Goal: Task Accomplishment & Management: Manage account settings

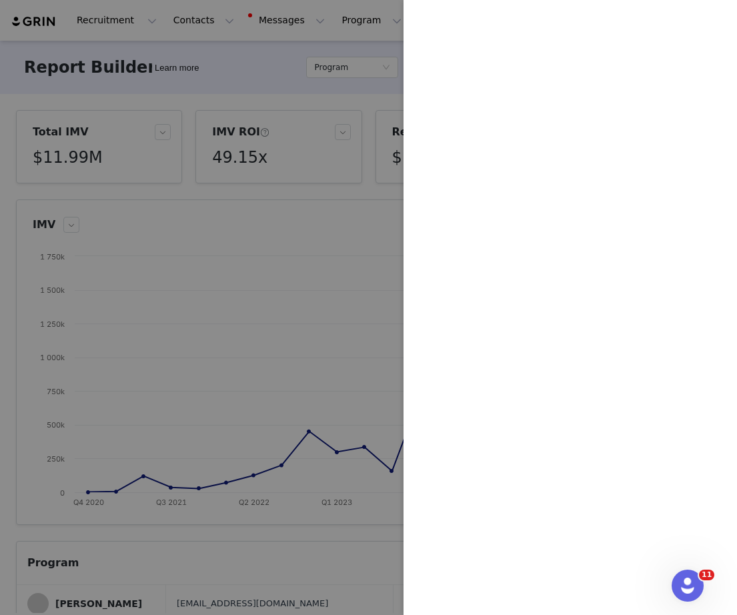
scroll to position [132, 0]
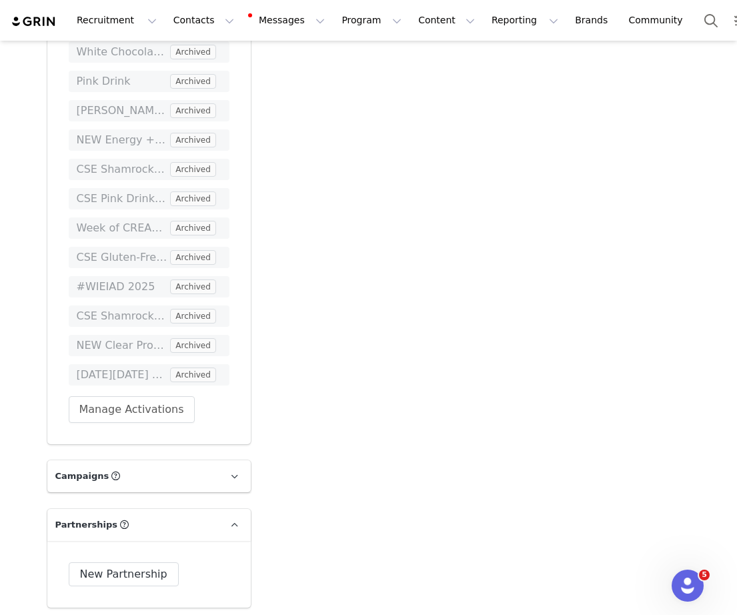
scroll to position [4990, 0]
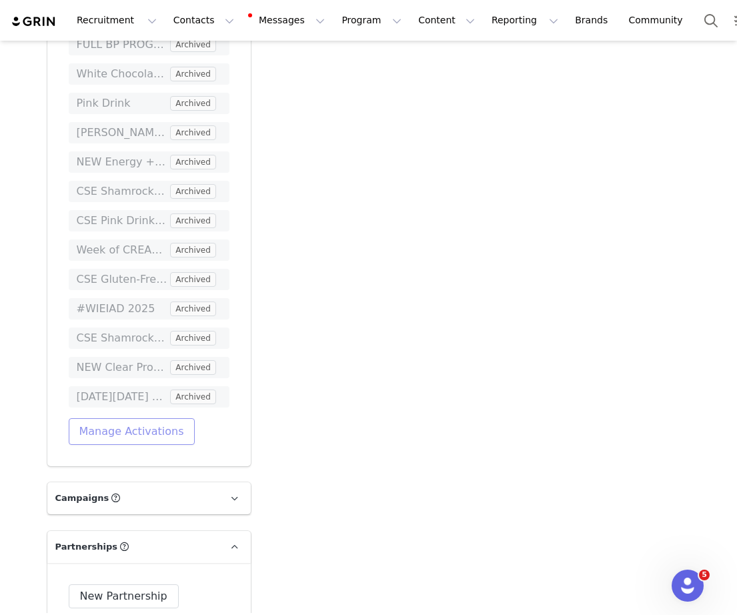
click at [152, 418] on button "Manage Activations" at bounding box center [132, 431] width 126 height 27
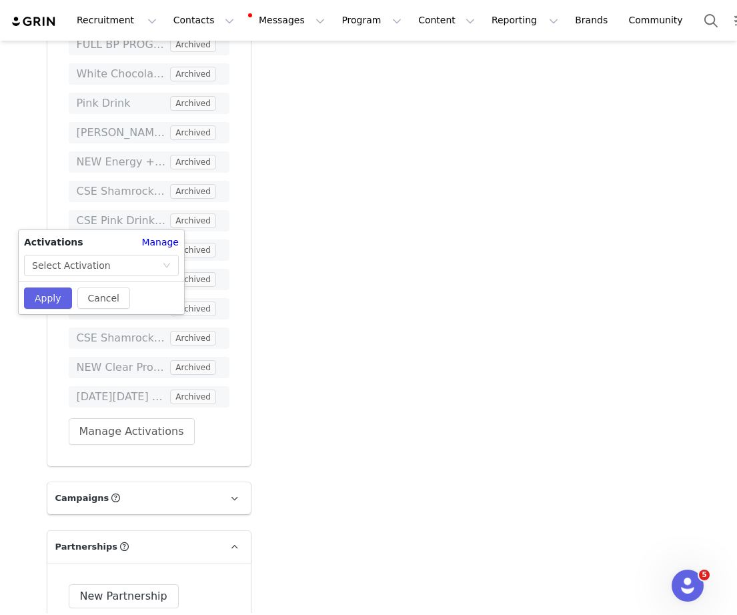
click at [129, 251] on div "Activations Manage Select Activation" at bounding box center [102, 256] width 166 height 41
click at [125, 258] on div "Select Activation" at bounding box center [97, 266] width 130 height 20
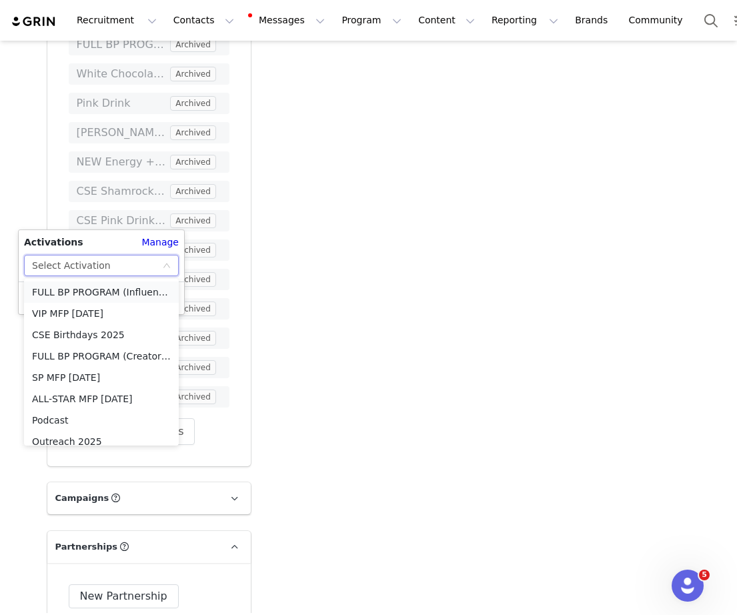
click at [106, 294] on li "FULL BP PROGRAM (Influencer) 2025" at bounding box center [101, 292] width 155 height 21
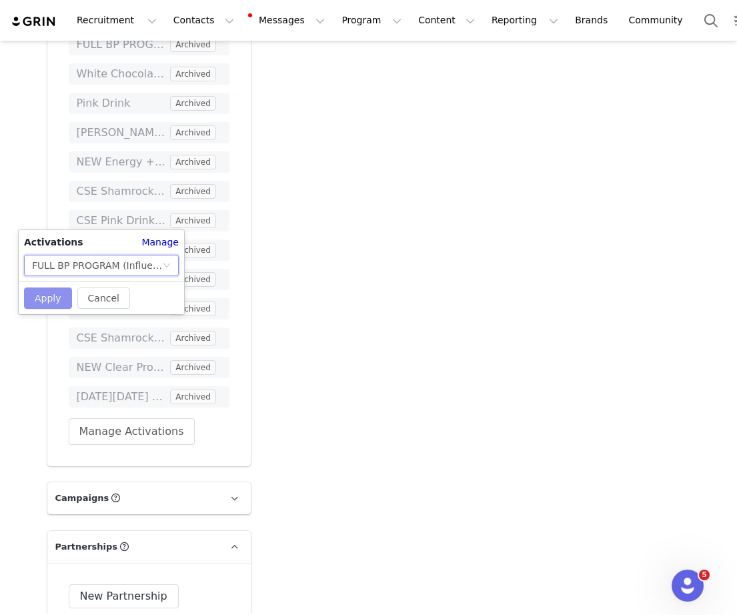
click at [43, 300] on button "Apply" at bounding box center [48, 298] width 48 height 21
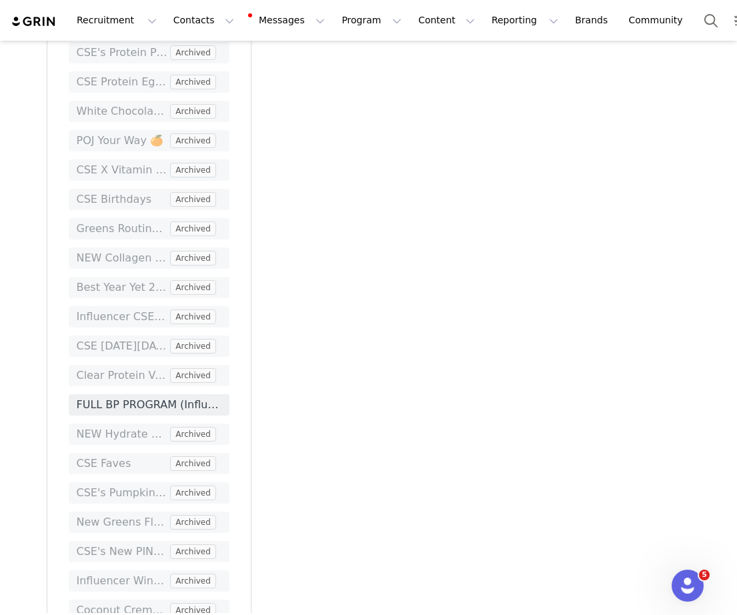
scroll to position [4366, 0]
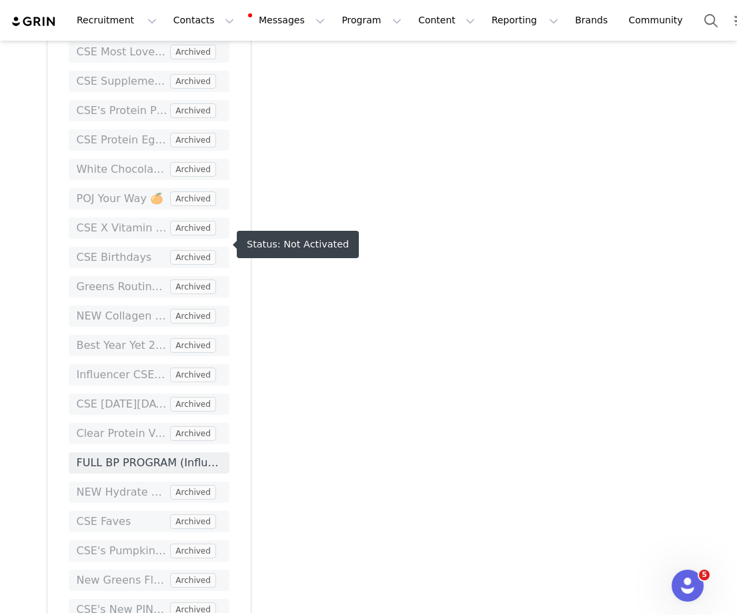
click at [116, 455] on span "FULL BP PROGRAM (Influencer) 2025" at bounding box center [149, 463] width 145 height 16
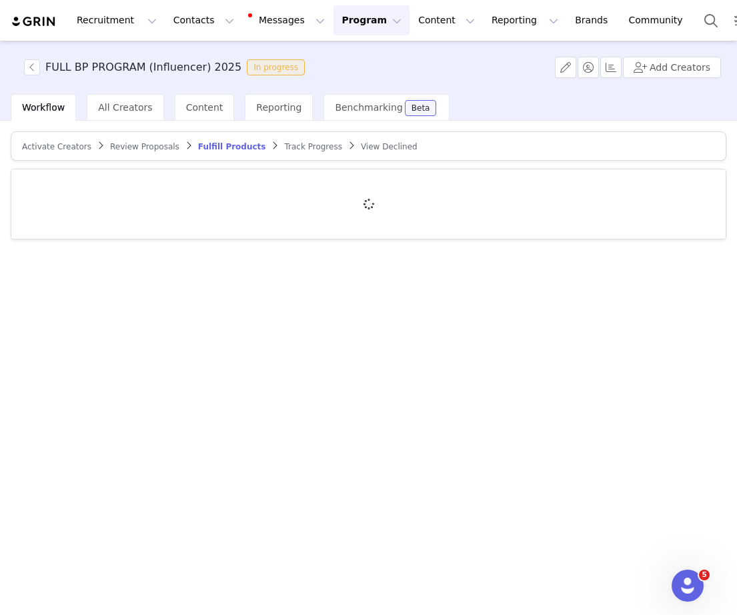
click at [121, 112] on span "All Creators" at bounding box center [125, 107] width 54 height 11
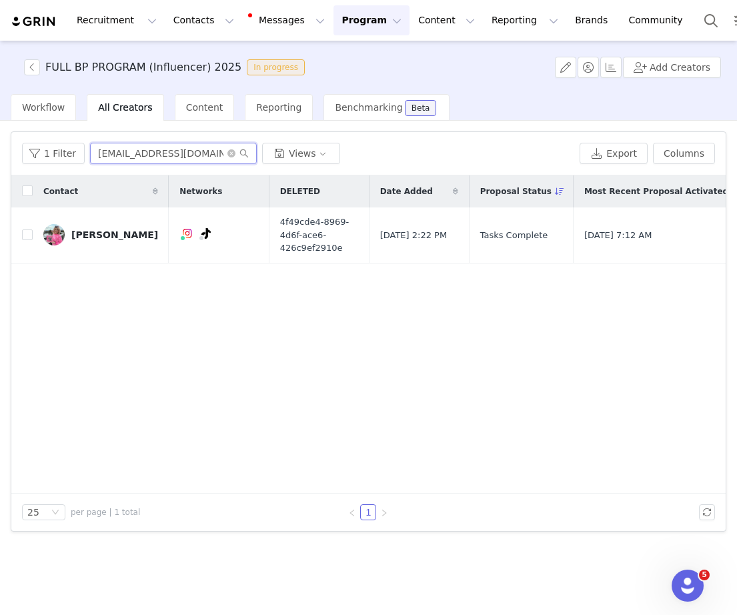
click at [129, 157] on input "watchkittyshrink@gmail.com" at bounding box center [173, 153] width 167 height 21
paste input "memoriesbrought2life"
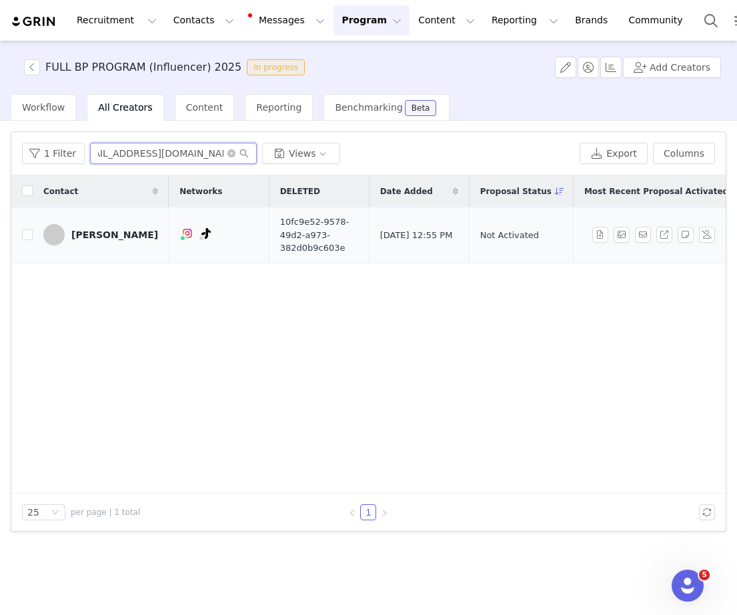
type input "memoriesbrought2life@gmail.com"
click at [105, 232] on div "Amy Gale" at bounding box center [114, 235] width 87 height 11
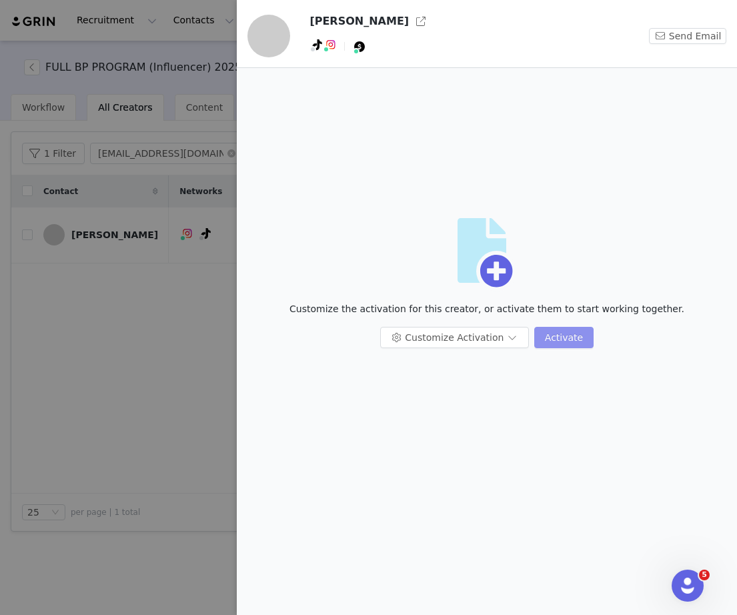
click at [566, 343] on button "Activate" at bounding box center [564, 337] width 59 height 21
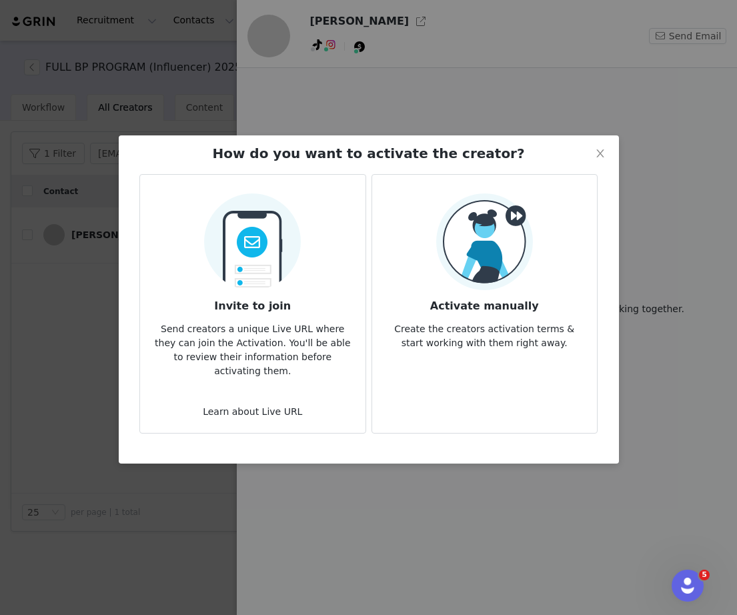
click at [487, 304] on h3 "Activate manually" at bounding box center [485, 302] width 204 height 24
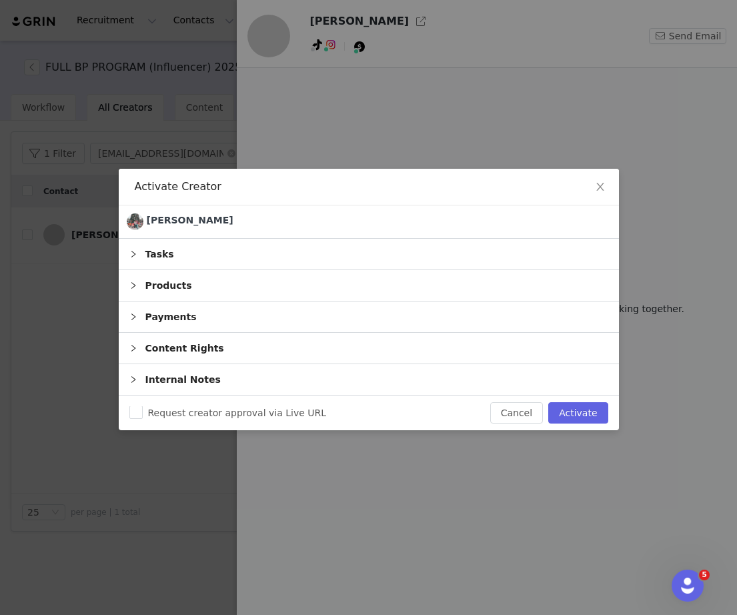
click at [256, 301] on div "Products" at bounding box center [369, 285] width 501 height 31
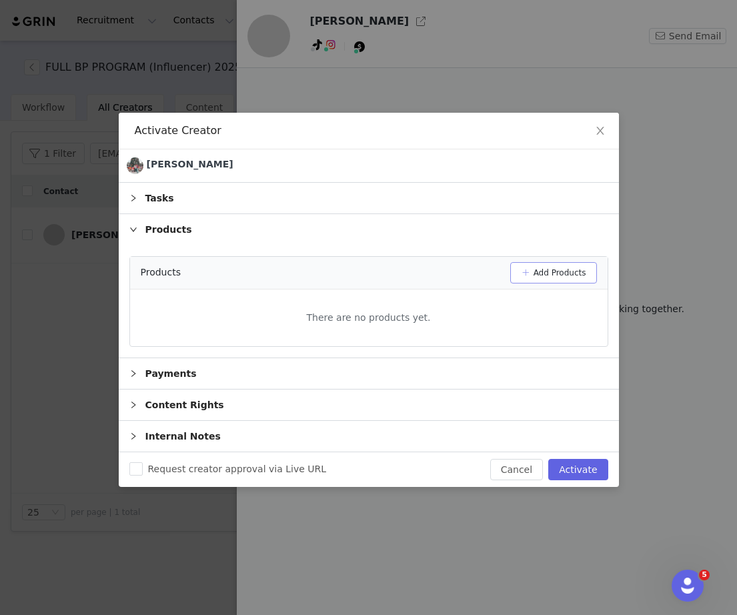
click at [543, 284] on button "Add Products" at bounding box center [554, 272] width 87 height 21
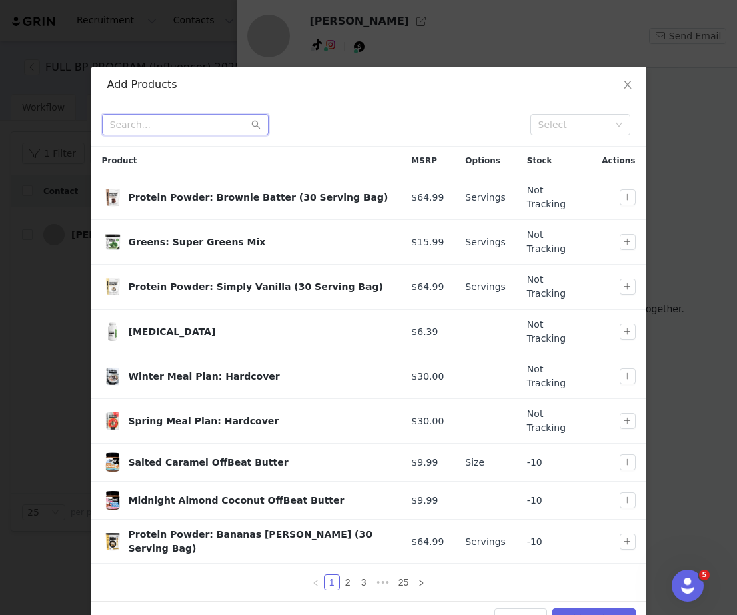
click at [168, 117] on input "text" at bounding box center [185, 124] width 167 height 21
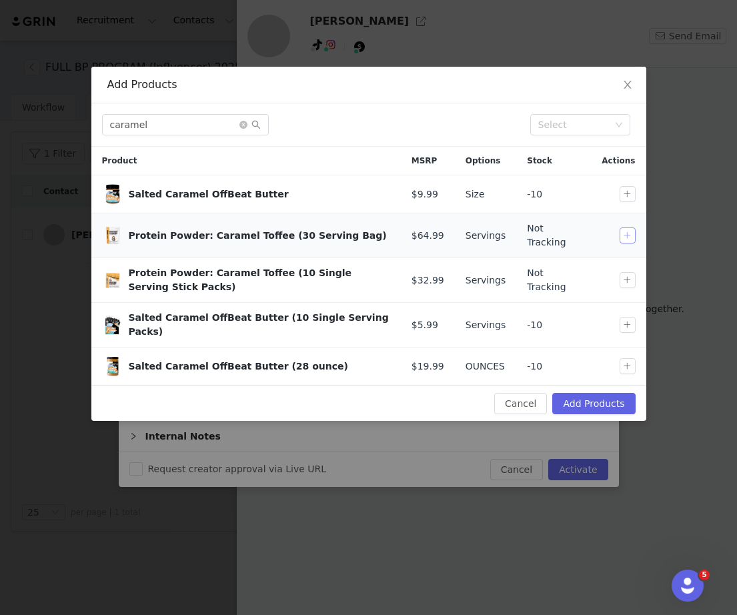
click at [631, 236] on button "button" at bounding box center [628, 236] width 16 height 16
click at [187, 123] on input "caramel" at bounding box center [185, 124] width 167 height 21
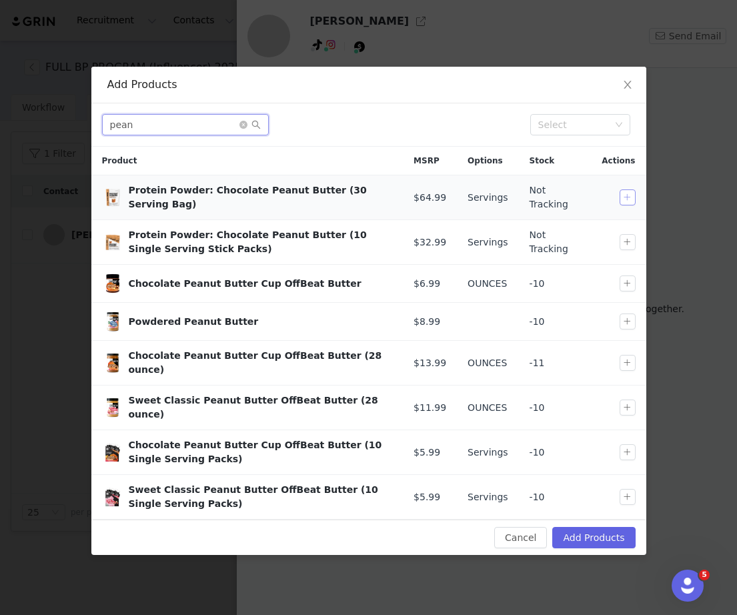
type input "pean"
click at [630, 197] on button "button" at bounding box center [628, 198] width 16 height 16
click at [589, 527] on button "Add Products" at bounding box center [594, 537] width 83 height 21
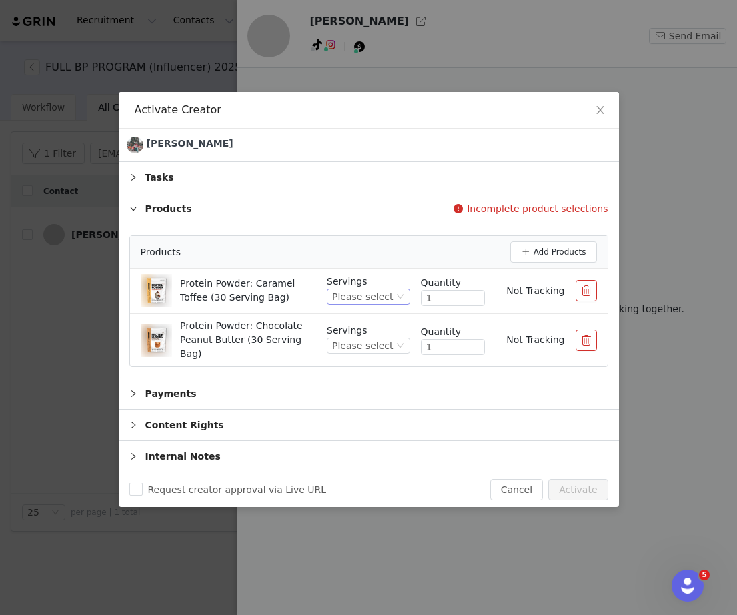
click at [382, 304] on div "Please select" at bounding box center [362, 297] width 61 height 15
click at [378, 370] on li "30" at bounding box center [370, 366] width 79 height 21
click at [378, 353] on div "Please select" at bounding box center [362, 345] width 61 height 15
click at [364, 410] on li "30" at bounding box center [370, 416] width 79 height 21
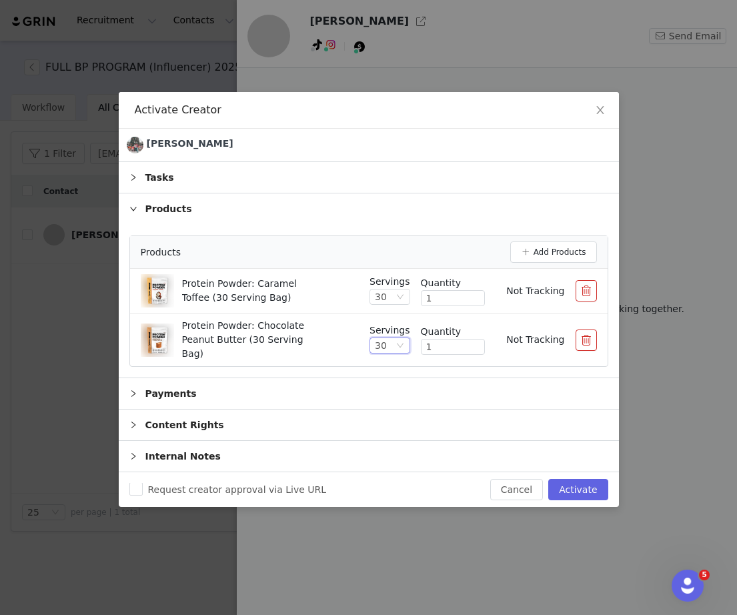
click at [583, 507] on div "Request creator approval via Live URL Cancel Activate" at bounding box center [369, 489] width 501 height 35
click at [581, 501] on button "Activate" at bounding box center [578, 489] width 59 height 21
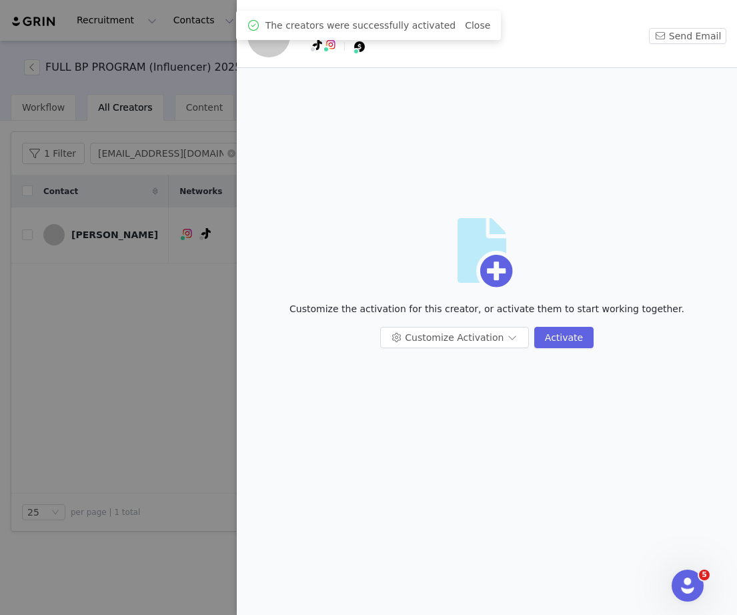
click at [174, 230] on div at bounding box center [368, 307] width 737 height 615
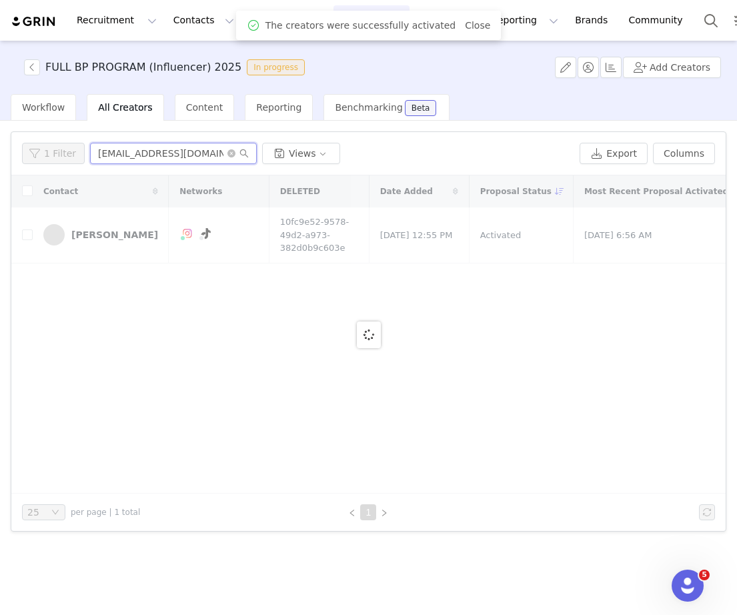
click at [141, 153] on input "memoriesbrought2life@gmail.com" at bounding box center [173, 153] width 167 height 21
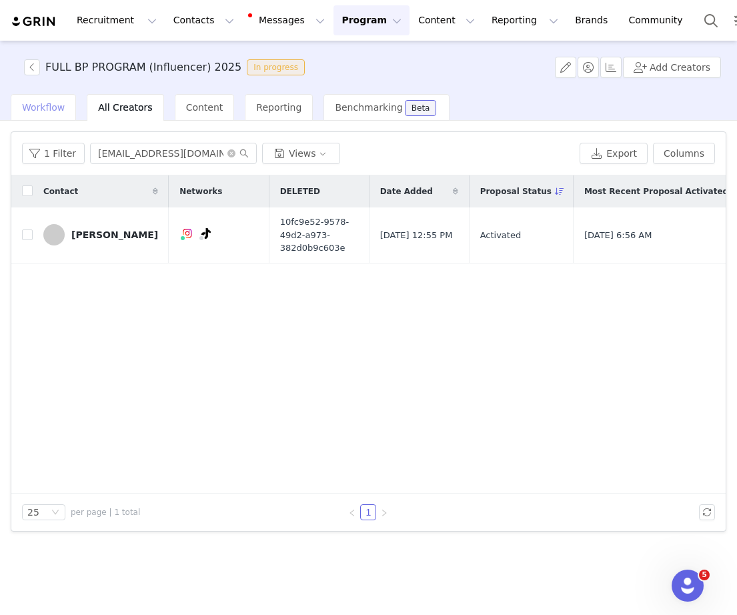
click at [55, 107] on span "Workflow" at bounding box center [43, 107] width 43 height 11
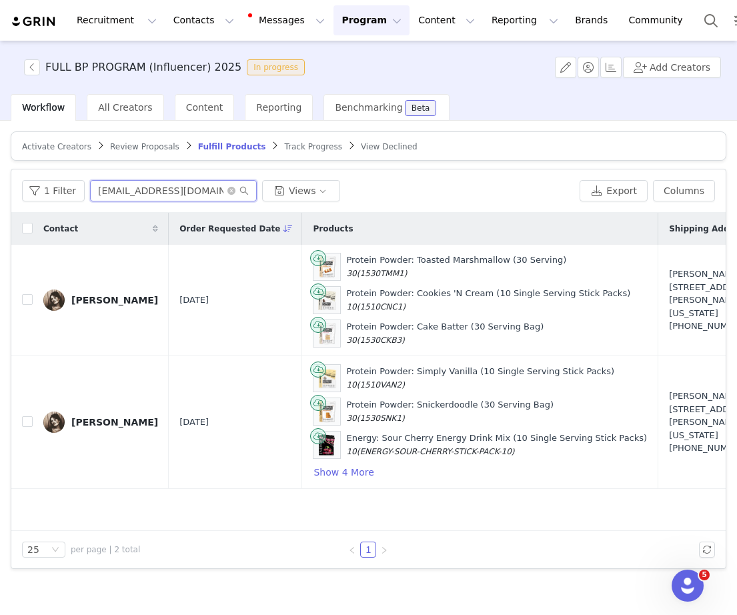
click at [189, 190] on input "chiaraglucia@gmail.com" at bounding box center [173, 190] width 167 height 21
paste input "memoriesbrought2life"
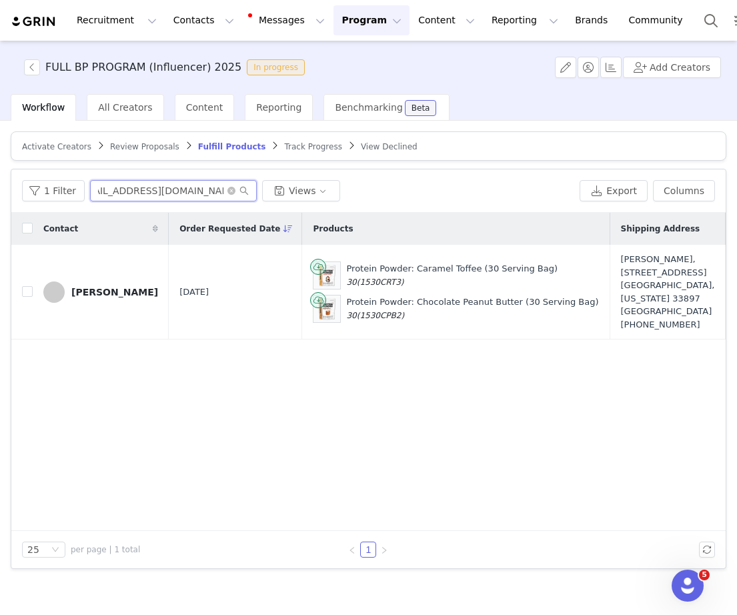
type input "memoriesbrought2life@gmail.com"
click at [561, 289] on button "button" at bounding box center [558, 292] width 16 height 16
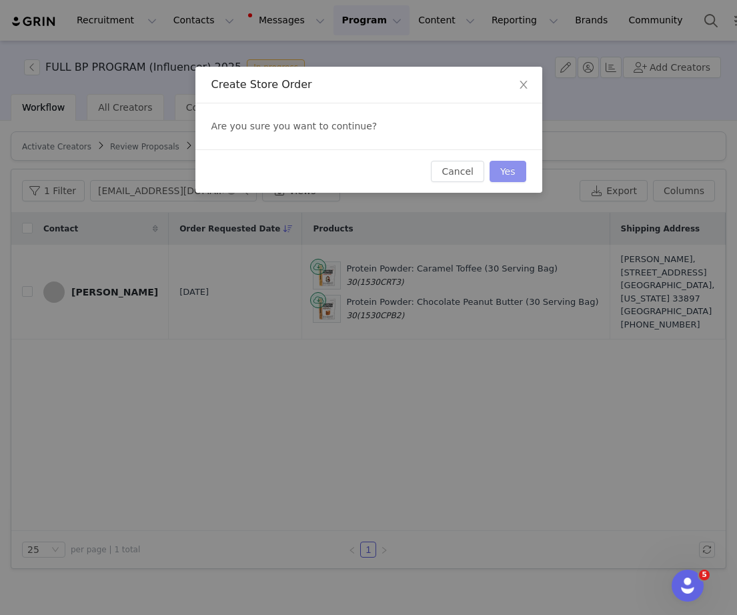
click at [522, 174] on button "Yes" at bounding box center [508, 171] width 37 height 21
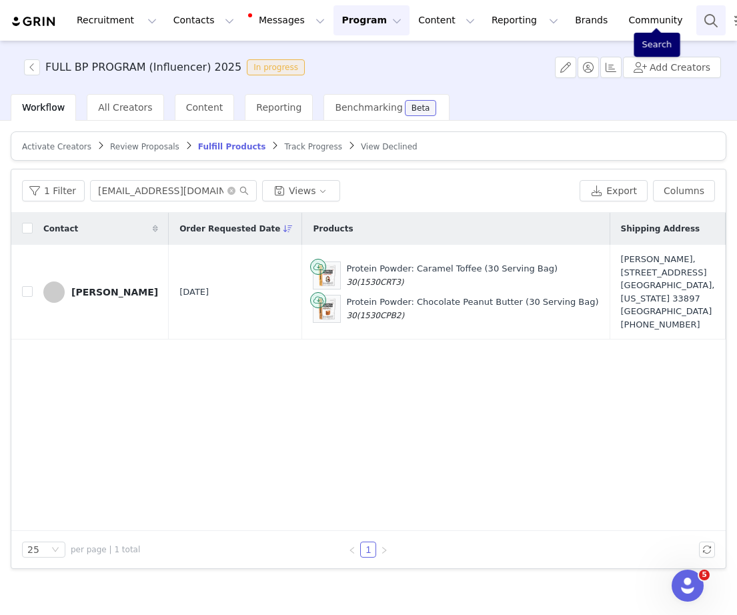
click at [697, 18] on button "Search" at bounding box center [711, 20] width 29 height 30
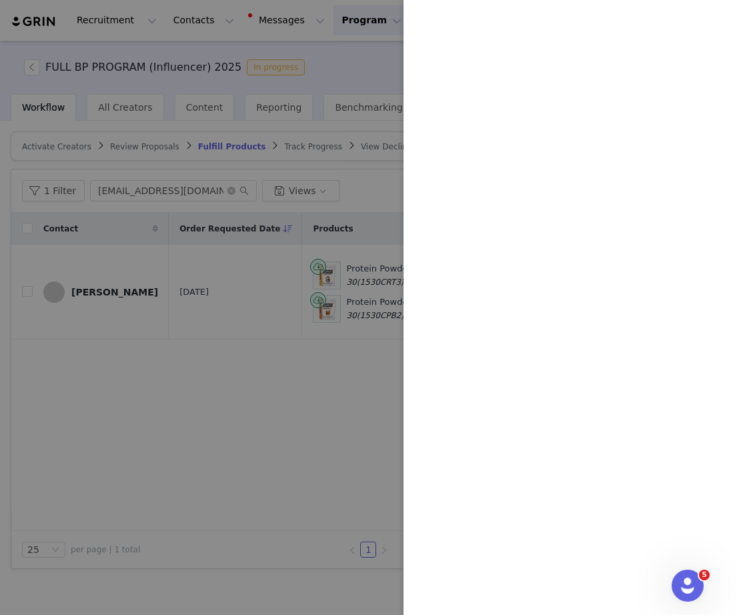
click at [337, 92] on div at bounding box center [368, 307] width 737 height 615
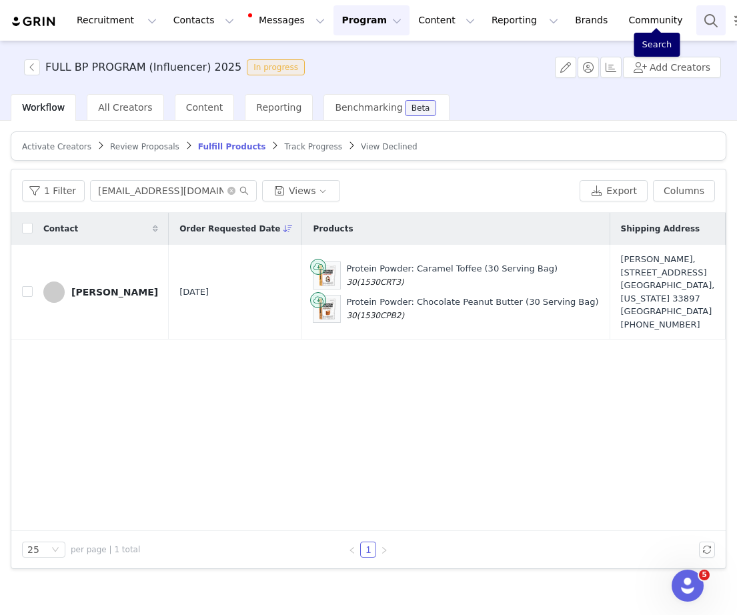
click at [697, 23] on button "Search" at bounding box center [711, 20] width 29 height 30
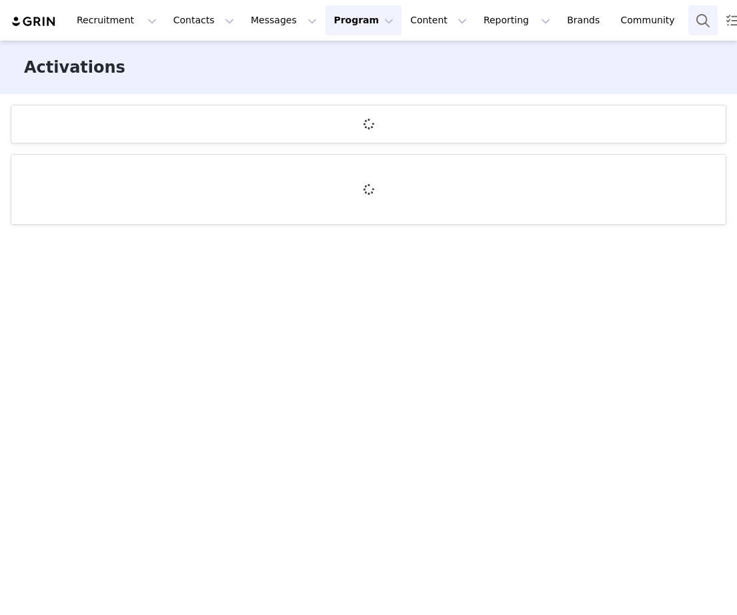
click at [689, 25] on button "Search" at bounding box center [703, 20] width 29 height 30
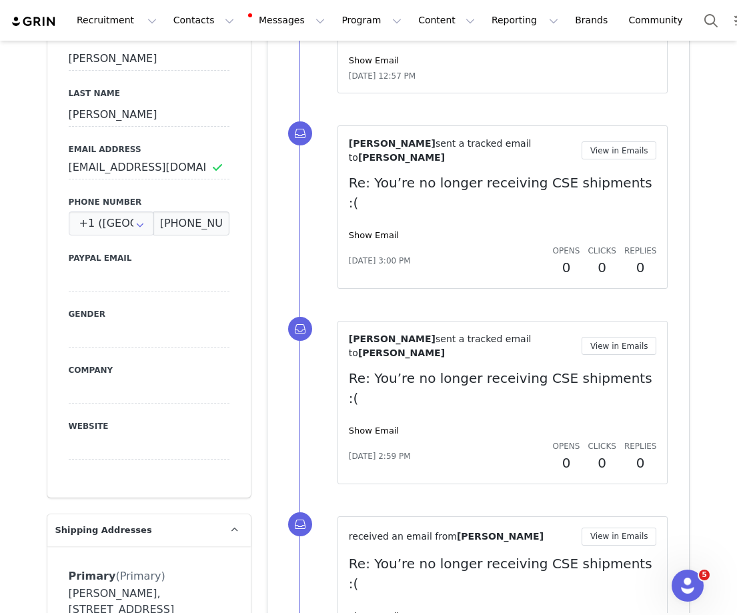
scroll to position [1133, 0]
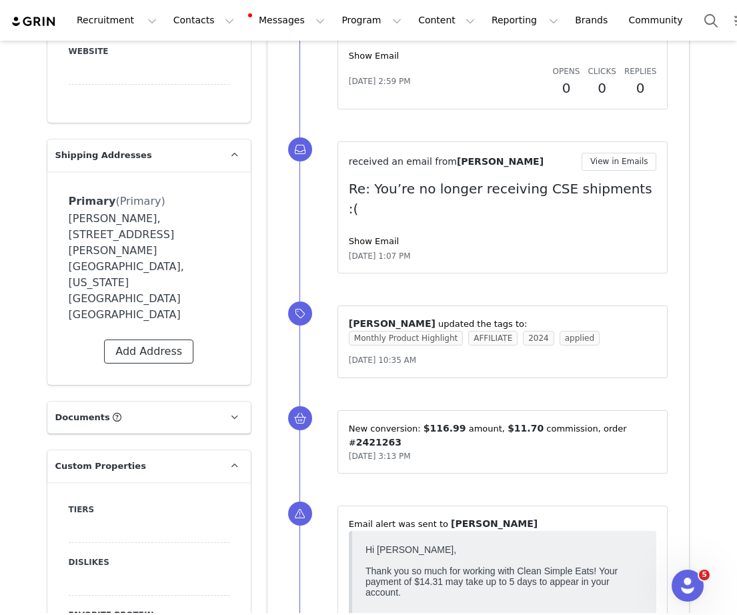
click at [158, 340] on button "Add Address" at bounding box center [148, 352] width 89 height 24
select select
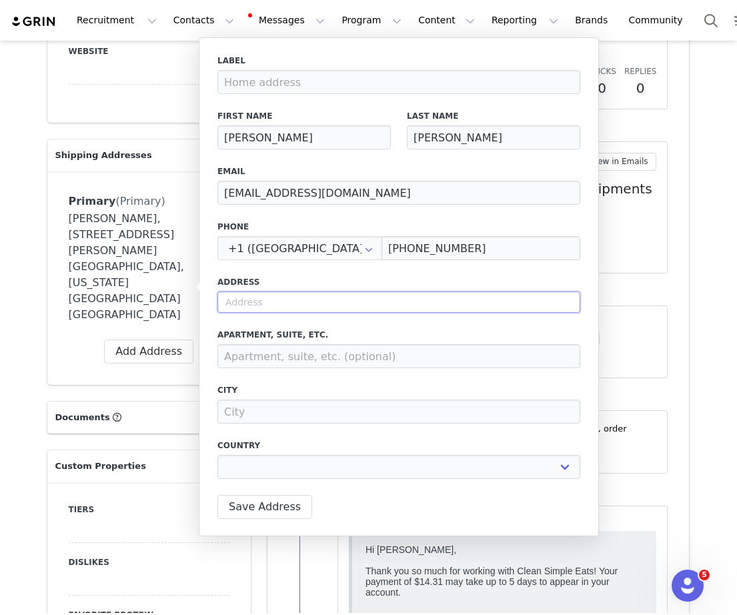
click at [261, 302] on input "text" at bounding box center [399, 302] width 363 height 21
paste input "6131 Cheyenne Terr, West Linn OR 97068"
type input "6131 Cheyenne Terr, West Linn OR 97068"
select select
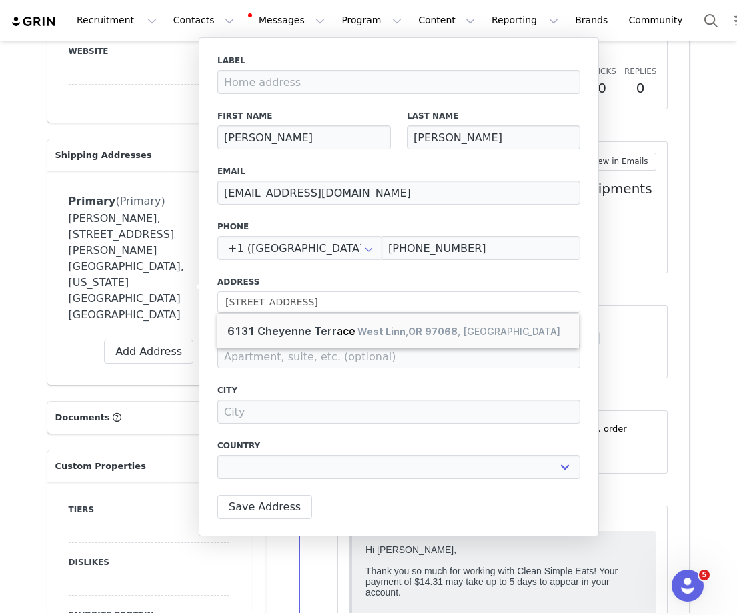
type input "6131 Cheyenne Terrace"
type input "West Linn"
select select "[object Object]"
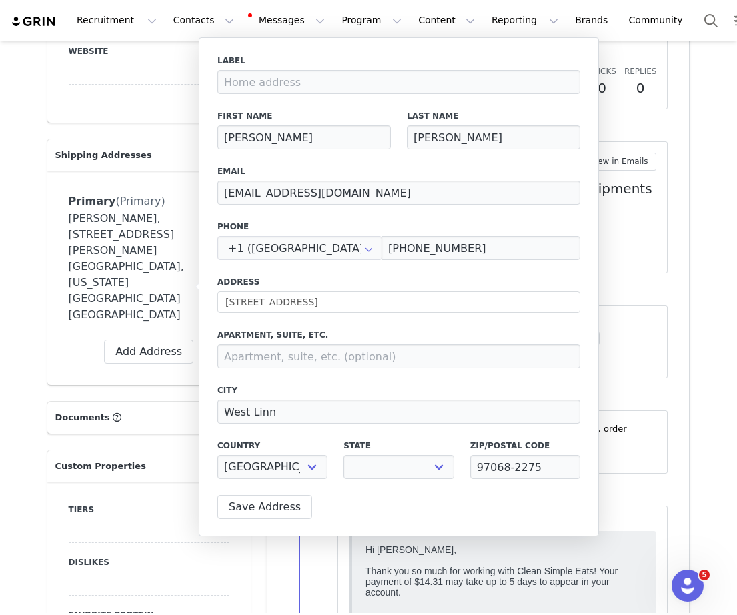
select select "[object Object]"
click at [260, 510] on button "Save Address" at bounding box center [265, 507] width 95 height 24
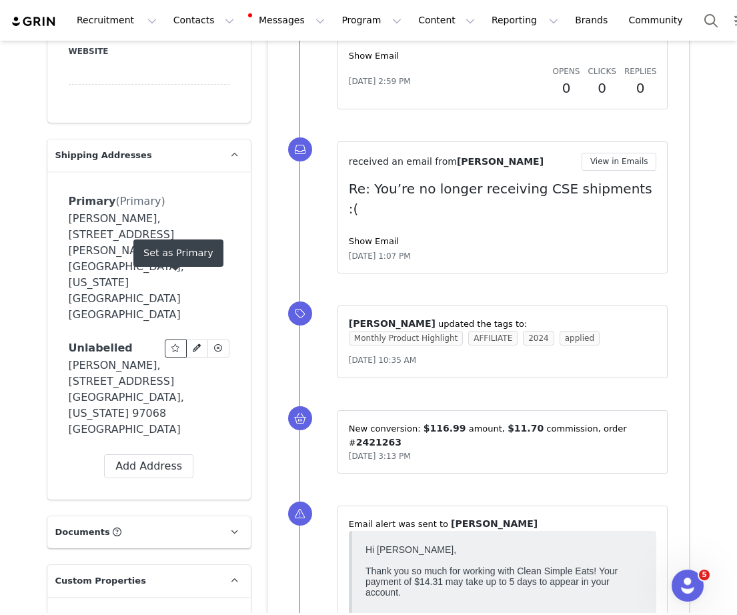
click at [172, 342] on span at bounding box center [176, 348] width 12 height 12
